Goal: Transaction & Acquisition: Subscribe to service/newsletter

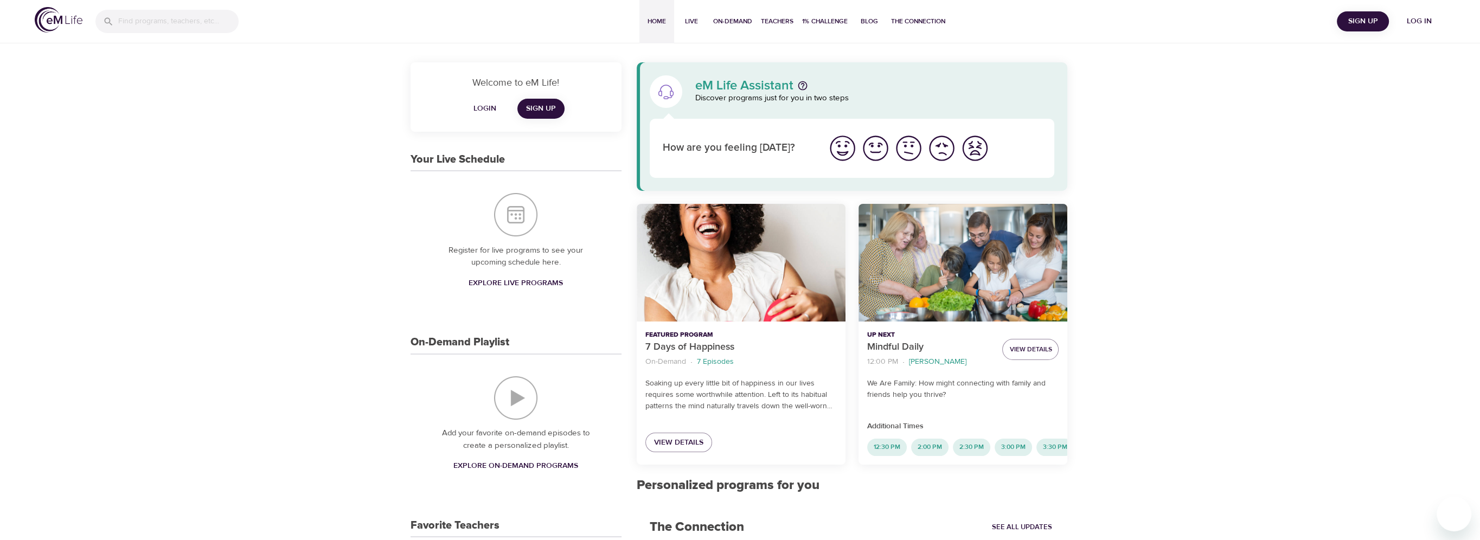
click at [1432, 21] on span "Log in" at bounding box center [1419, 22] width 43 height 14
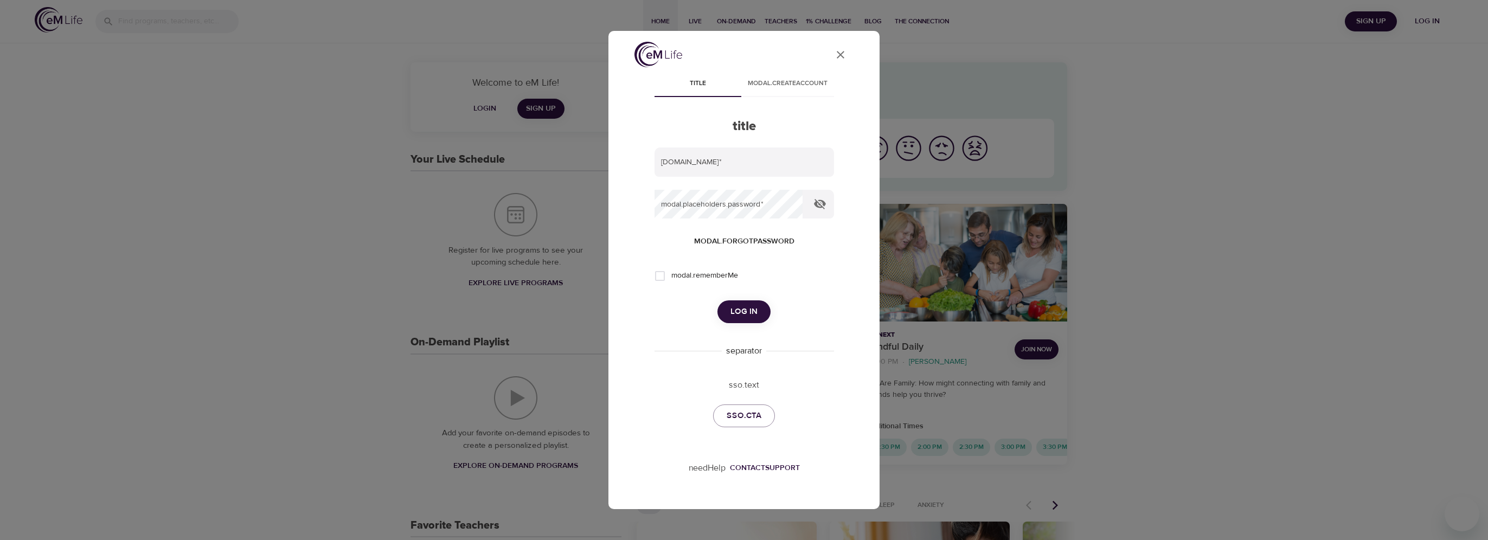
type input "vincent.oriente@wwt.com"
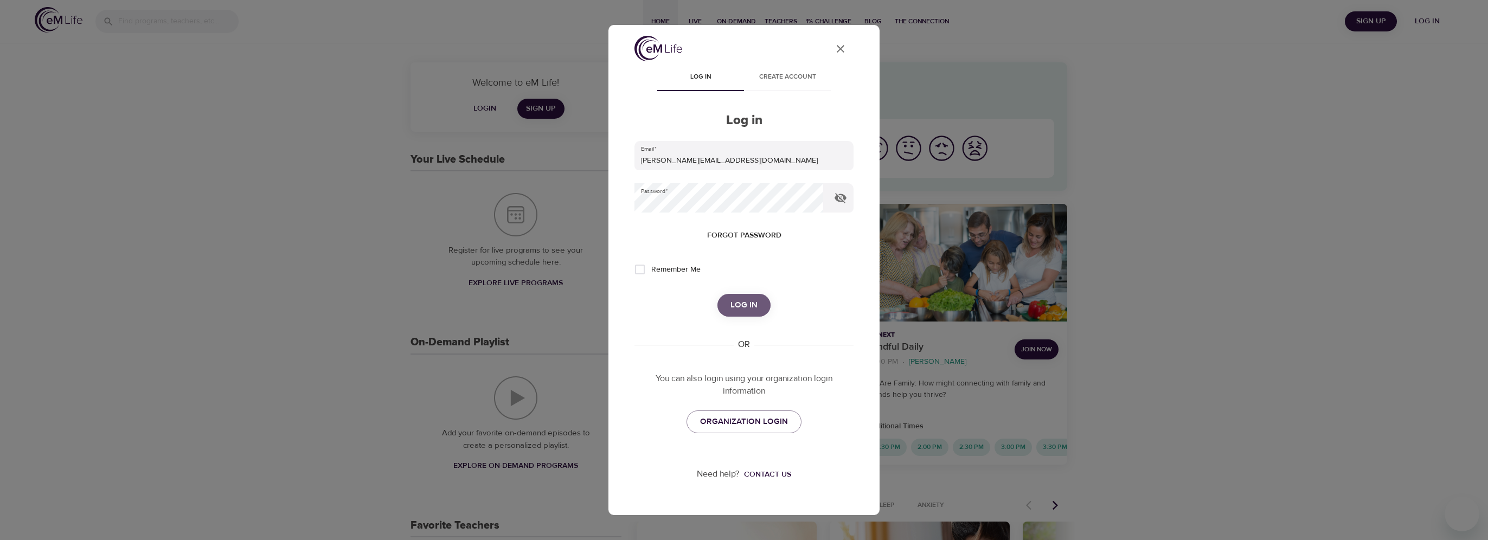
click at [746, 305] on span "Log in" at bounding box center [744, 305] width 27 height 14
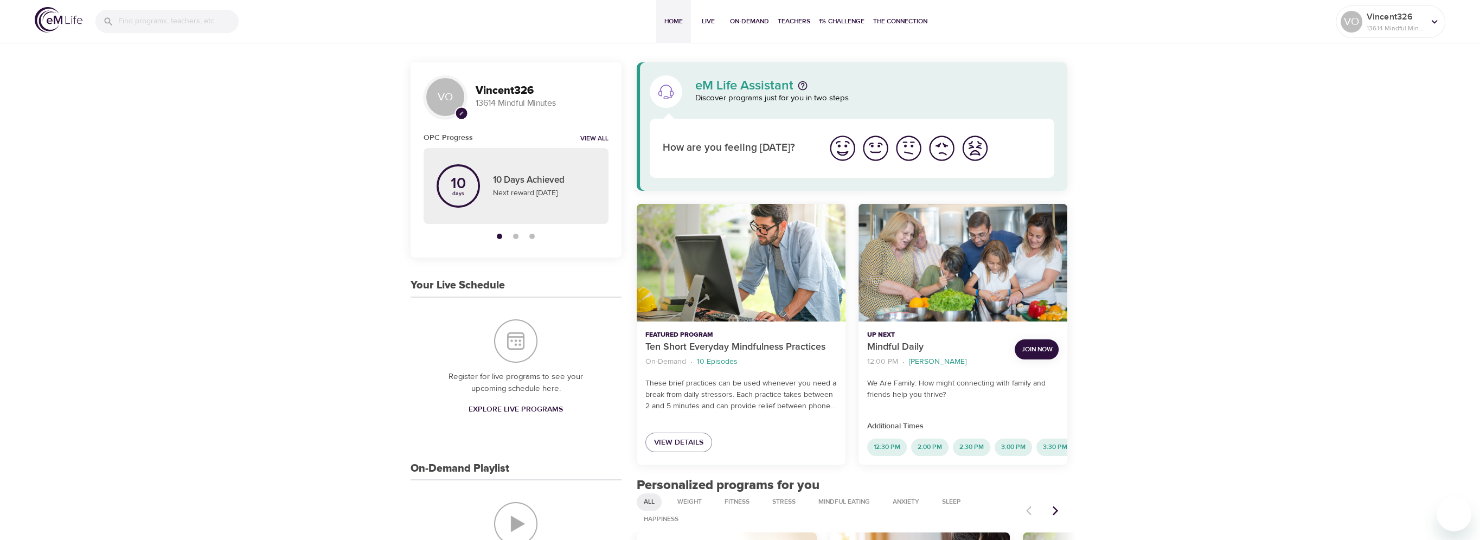
click at [1026, 349] on span "Join Now" at bounding box center [1036, 349] width 31 height 11
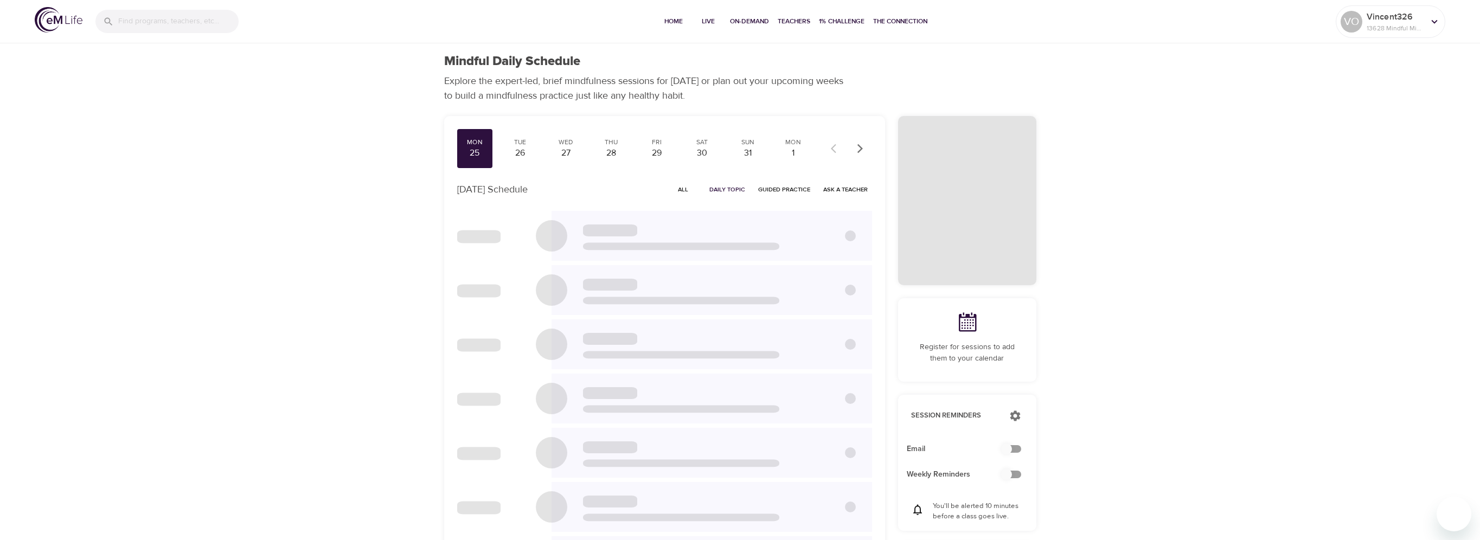
checkbox input "true"
